Goal: Navigation & Orientation: Go to known website

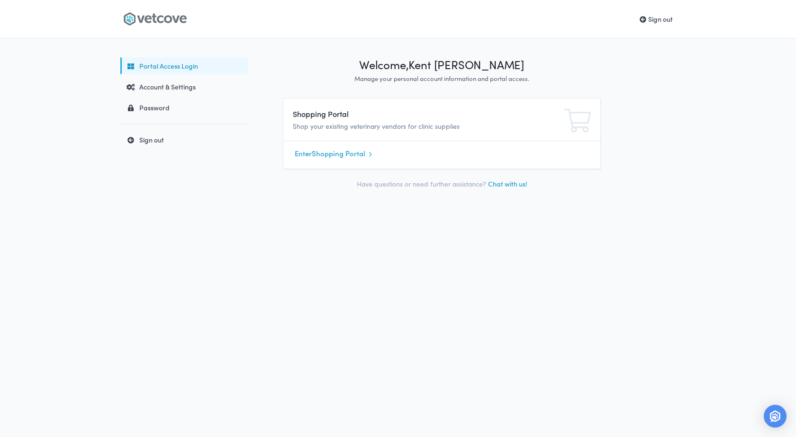
click at [354, 153] on link "Enter Shopping Portal" at bounding box center [442, 154] width 294 height 14
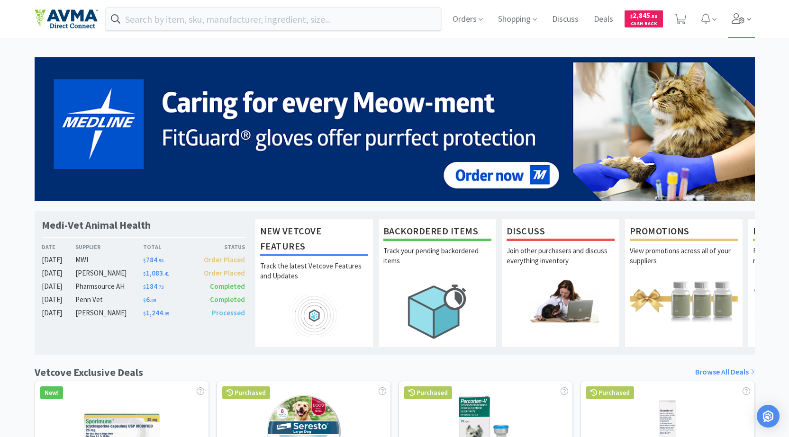
click at [738, 18] on icon at bounding box center [738, 18] width 13 height 10
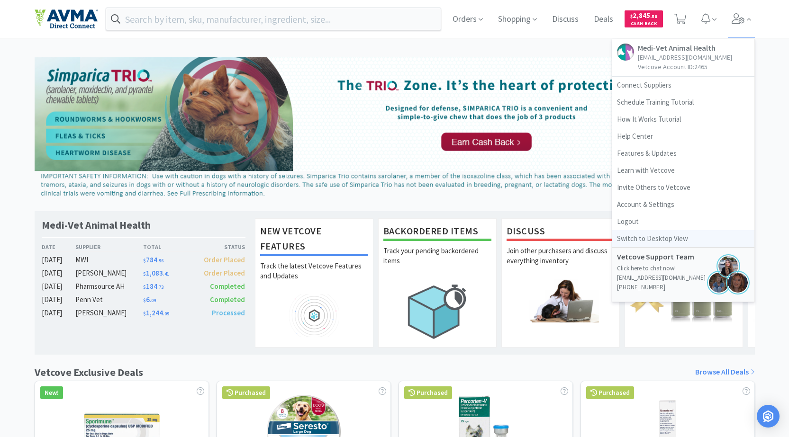
click at [663, 237] on link "Switch to Desktop View" at bounding box center [683, 238] width 142 height 17
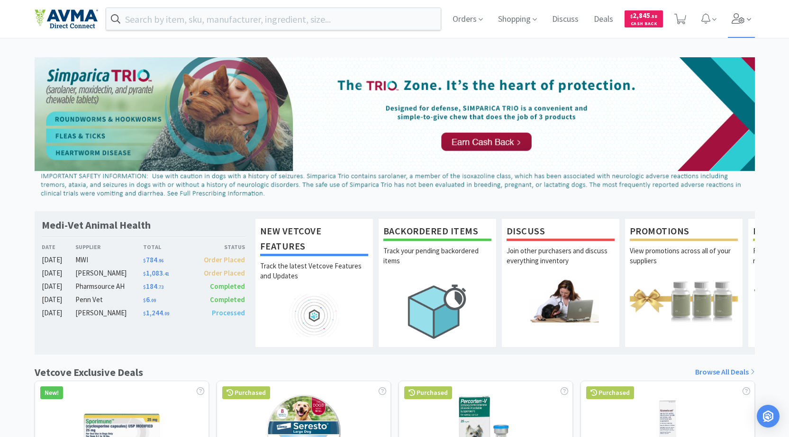
click at [738, 11] on span at bounding box center [741, 19] width 27 height 38
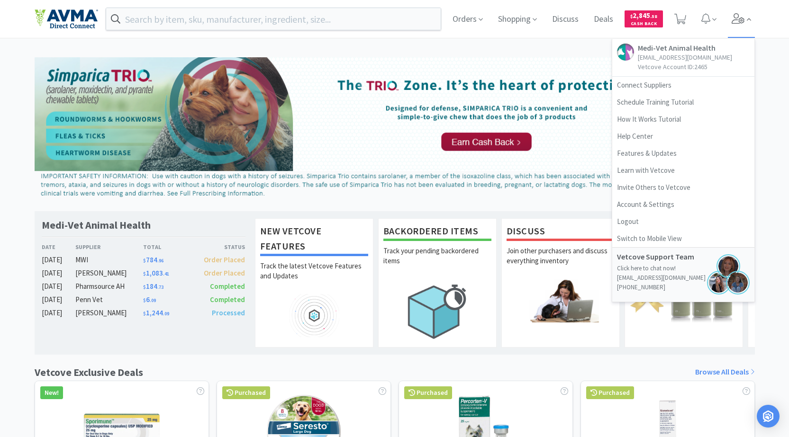
click at [738, 11] on span at bounding box center [741, 19] width 27 height 38
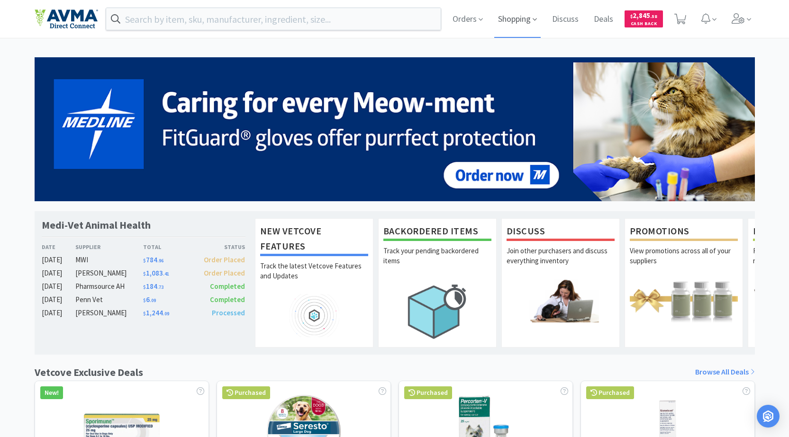
click at [517, 21] on span "Shopping" at bounding box center [517, 19] width 46 height 38
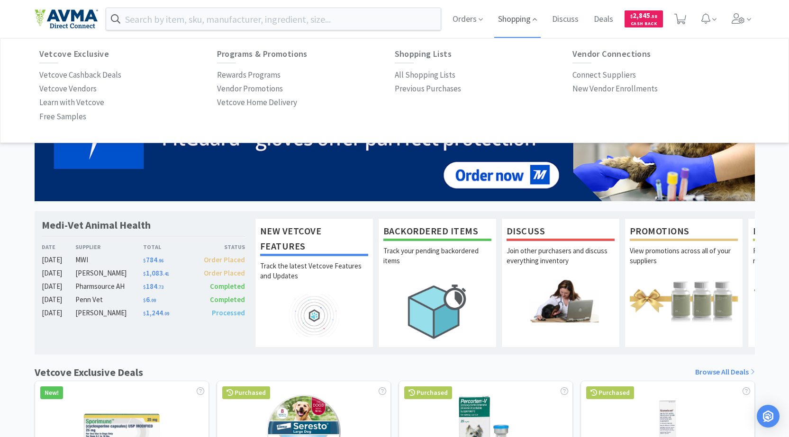
click at [517, 21] on span "Shopping" at bounding box center [517, 19] width 46 height 38
